Goal: Register for event/course

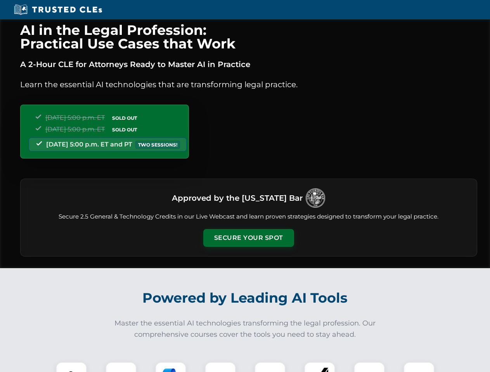
click at [248, 238] on button "Secure Your Spot" at bounding box center [248, 238] width 91 height 18
click at [71, 367] on img at bounding box center [71, 378] width 22 height 22
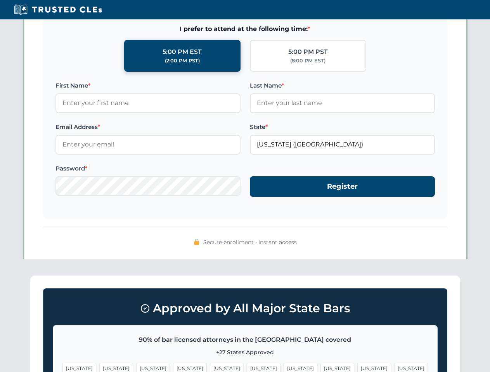
click at [284, 367] on span "[US_STATE]" at bounding box center [301, 368] width 34 height 11
click at [357, 367] on span "[US_STATE]" at bounding box center [374, 368] width 34 height 11
